Goal: Check status: Check status

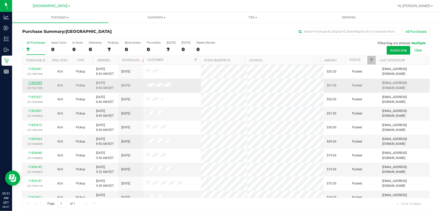
click at [36, 82] on link "11853489" at bounding box center [35, 83] width 14 height 4
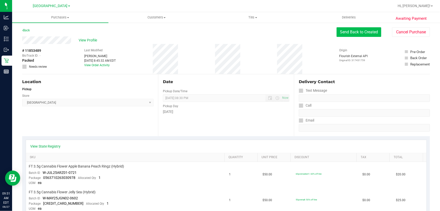
click at [359, 33] on button "Send Back to Created" at bounding box center [359, 32] width 45 height 10
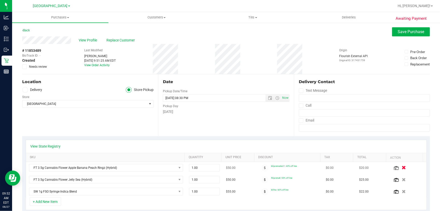
click at [402, 166] on icon "button" at bounding box center [404, 168] width 4 height 4
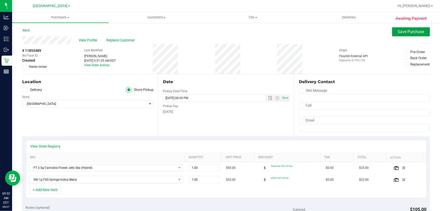
click at [405, 31] on span "Save Purchase" at bounding box center [411, 31] width 27 height 5
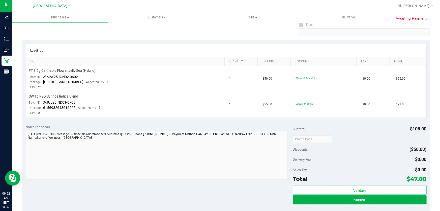
scroll to position [115, 0]
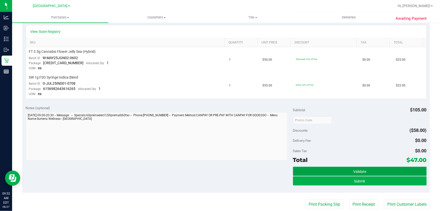
click at [346, 171] on button "Validate" at bounding box center [360, 171] width 134 height 9
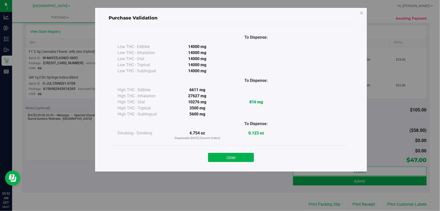
click at [222, 155] on button "Close" at bounding box center [231, 157] width 46 height 9
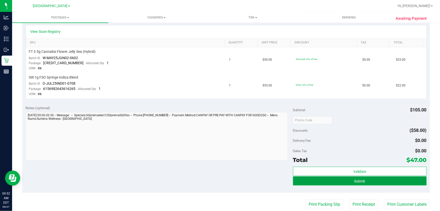
click at [336, 181] on button "Submit" at bounding box center [360, 180] width 134 height 9
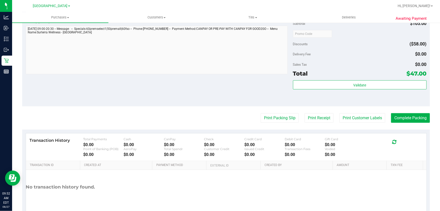
scroll to position [240, 0]
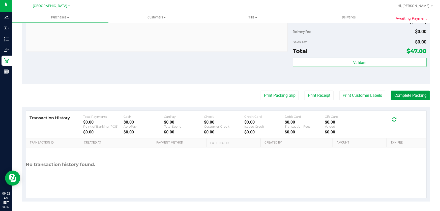
click at [400, 96] on button "Complete Packing" at bounding box center [411, 96] width 39 height 10
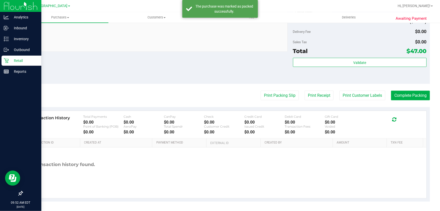
click at [25, 59] on p "Retail" at bounding box center [24, 61] width 30 height 6
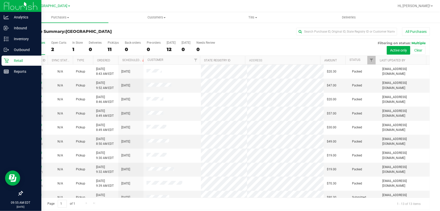
click at [6, 61] on icon at bounding box center [6, 60] width 5 height 5
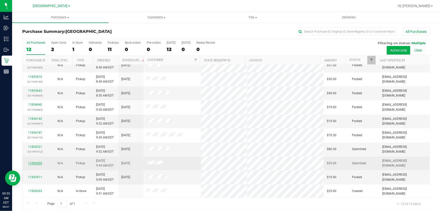
click at [38, 162] on link "11854305" at bounding box center [35, 163] width 14 height 4
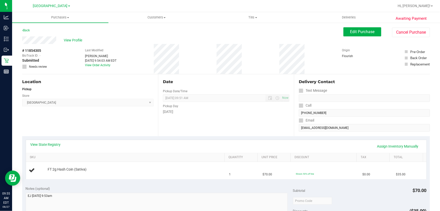
click at [222, 121] on div "Date Pickup Date/Time [DATE] Now [DATE] 09:51 AM Now Pickup Day [DATE]" at bounding box center [226, 105] width 136 height 62
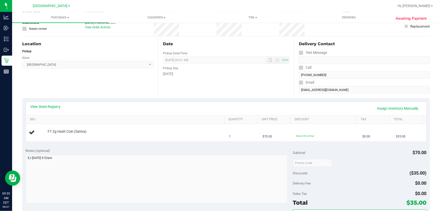
scroll to position [69, 0]
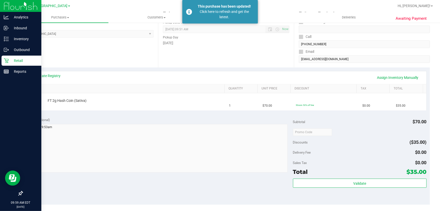
click at [5, 66] on link "Retail" at bounding box center [20, 61] width 41 height 11
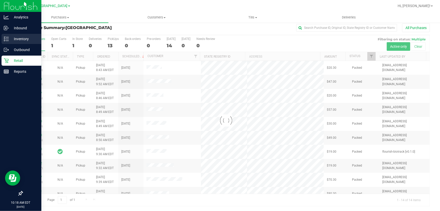
click at [14, 42] on div "Inventory" at bounding box center [22, 39] width 40 height 10
click at [13, 41] on p "Inventory" at bounding box center [24, 39] width 30 height 6
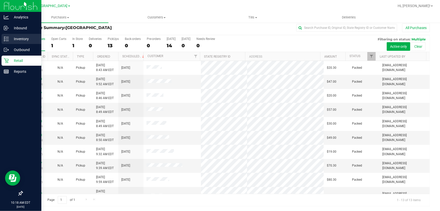
click at [20, 38] on p "Inventory" at bounding box center [24, 39] width 30 height 6
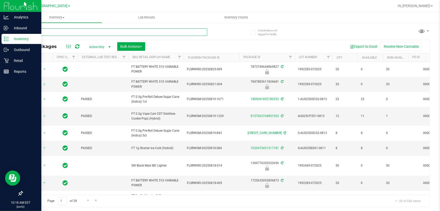
click at [125, 33] on input "text" at bounding box center [114, 32] width 185 height 8
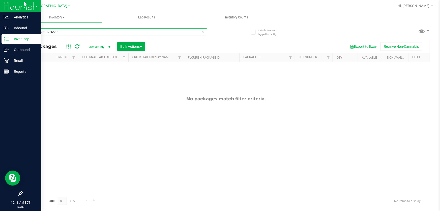
click at [125, 33] on input "8785002513256565" at bounding box center [114, 32] width 185 height 8
type input "pbs"
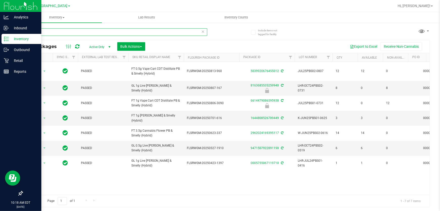
click at [125, 33] on input "pbs" at bounding box center [114, 32] width 185 height 8
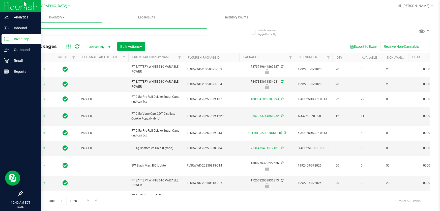
click at [57, 33] on input "text" at bounding box center [114, 32] width 185 height 8
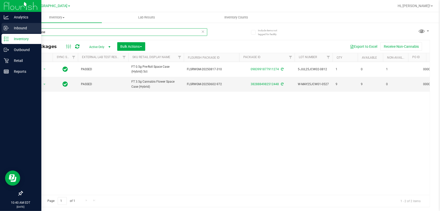
click at [0, 33] on div "Analytics Inbound Inventory Outbound Retail Reports 10:40 AM EDT [DATE] 08/27 […" at bounding box center [220, 105] width 440 height 211
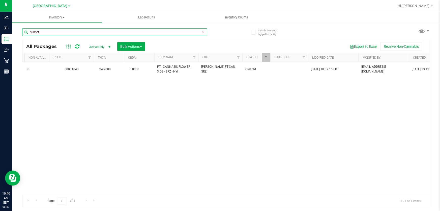
scroll to position [0, 362]
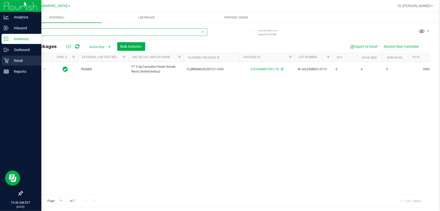
type input "sunset"
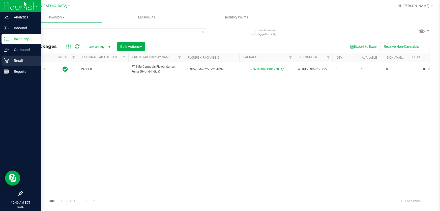
click at [20, 61] on p "Retail" at bounding box center [24, 61] width 30 height 6
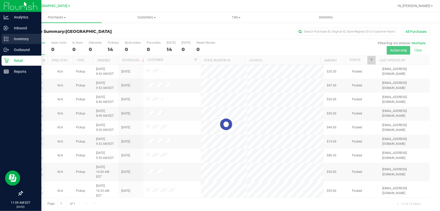
click at [9, 40] on p "Inventory" at bounding box center [24, 39] width 30 height 6
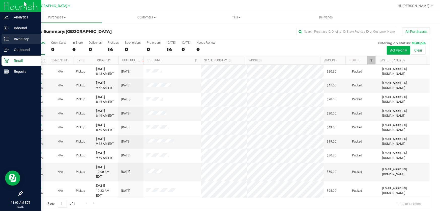
click at [8, 38] on icon at bounding box center [6, 38] width 5 height 5
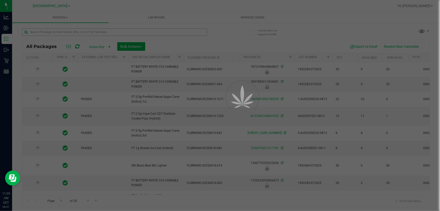
type input "[DATE]"
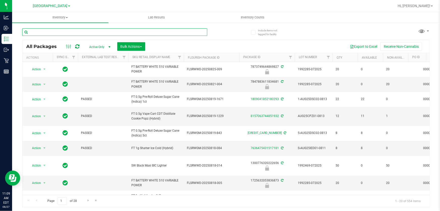
click at [83, 31] on input "text" at bounding box center [114, 32] width 185 height 8
type input "0983991877911274"
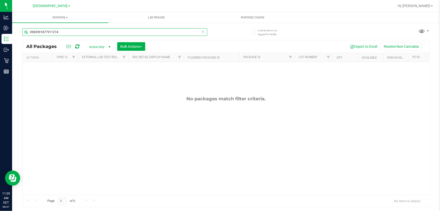
click at [83, 31] on input "0983991877911274" at bounding box center [114, 32] width 185 height 8
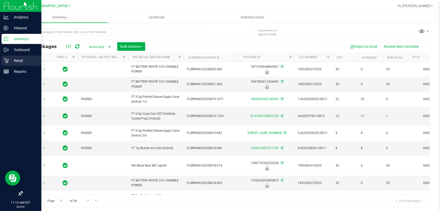
click at [5, 63] on icon at bounding box center [6, 60] width 5 height 5
